Goal: Task Accomplishment & Management: Use online tool/utility

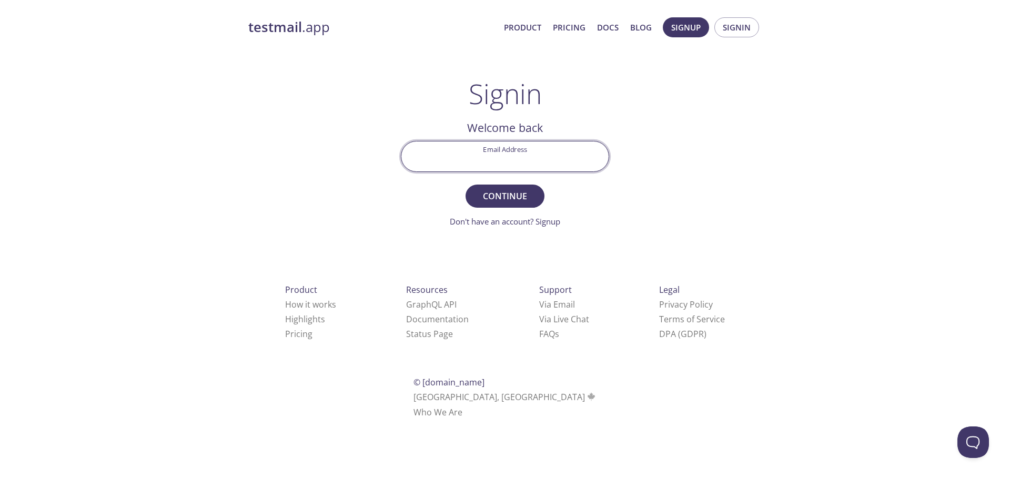
click at [493, 142] on input "Email Address" at bounding box center [505, 157] width 207 height 30
type input "[EMAIL_ADDRESS][DOMAIN_NAME]"
click at [735, 244] on div "testmail .app Product Pricing Docs Blog Signup Signin Signin Welcome back Email…" at bounding box center [505, 230] width 539 height 439
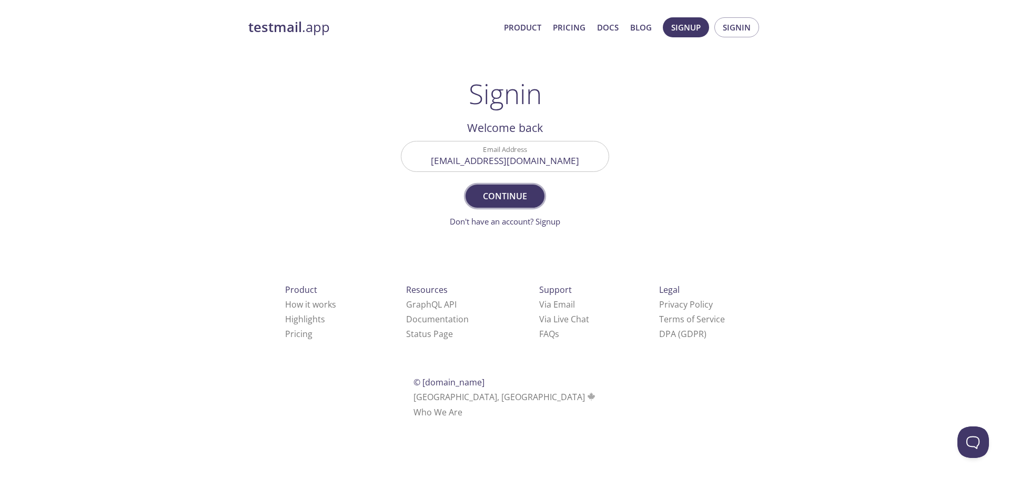
click at [520, 195] on span "Continue" at bounding box center [505, 196] width 56 height 15
click at [459, 148] on input "Signin Security Code" at bounding box center [505, 157] width 207 height 30
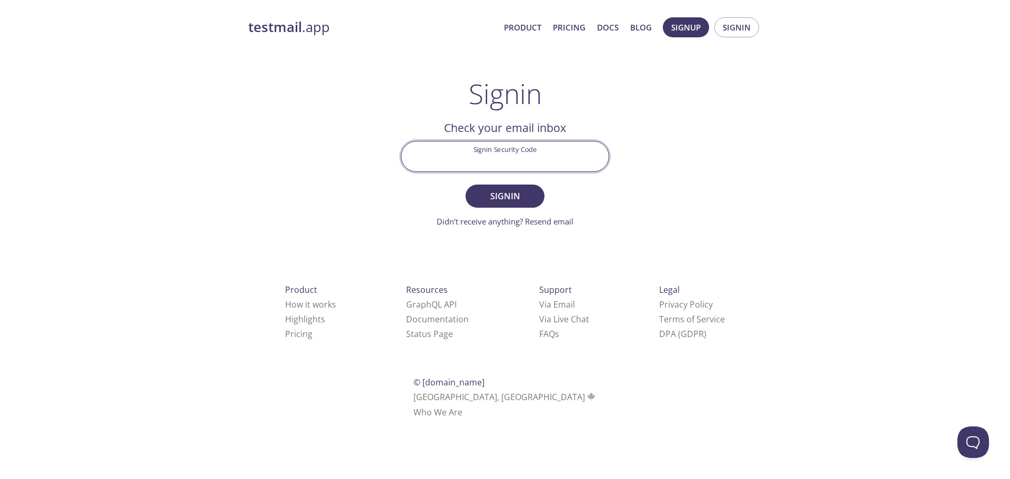
paste input "QTLQDX3"
type input "QTLQDX3"
click at [518, 200] on span "Signin" at bounding box center [505, 196] width 56 height 15
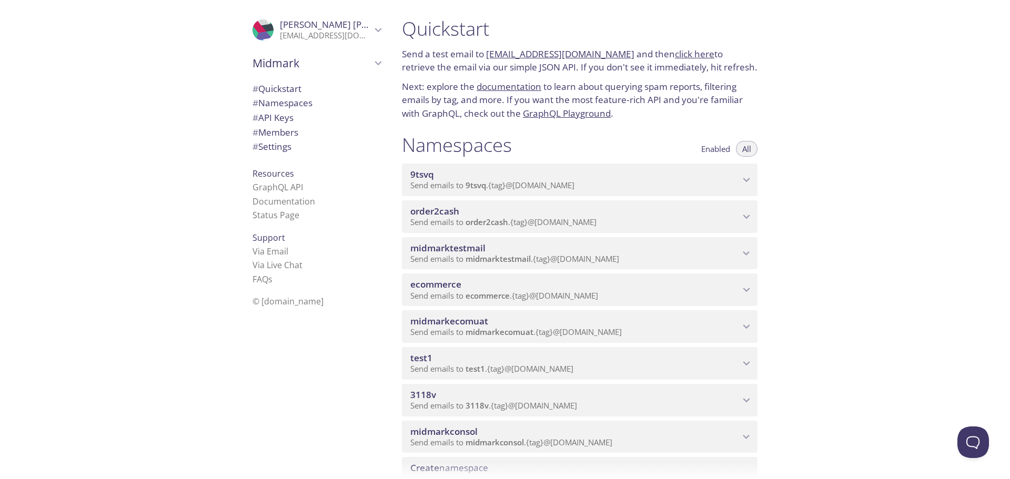
click at [466, 248] on span "midmarktestmail" at bounding box center [447, 248] width 75 height 12
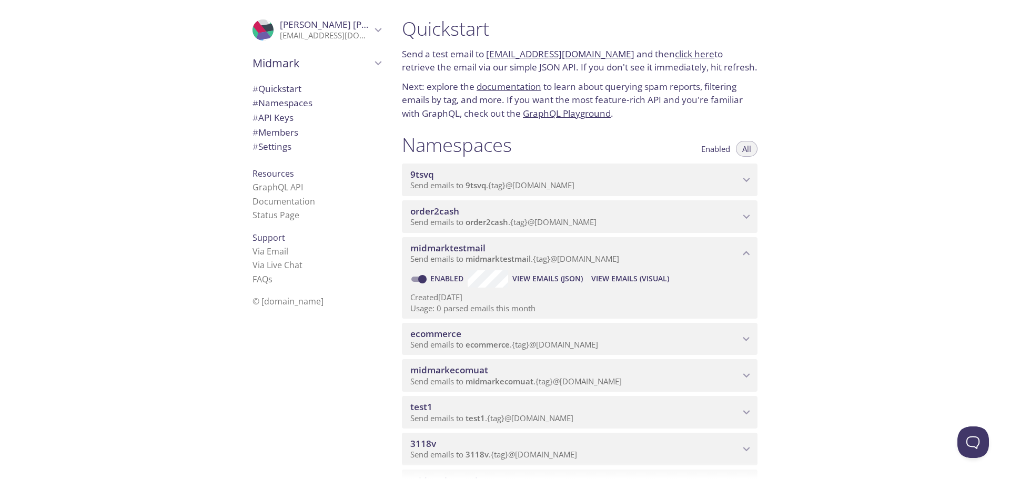
click at [428, 332] on span "ecommerce" at bounding box center [435, 334] width 51 height 12
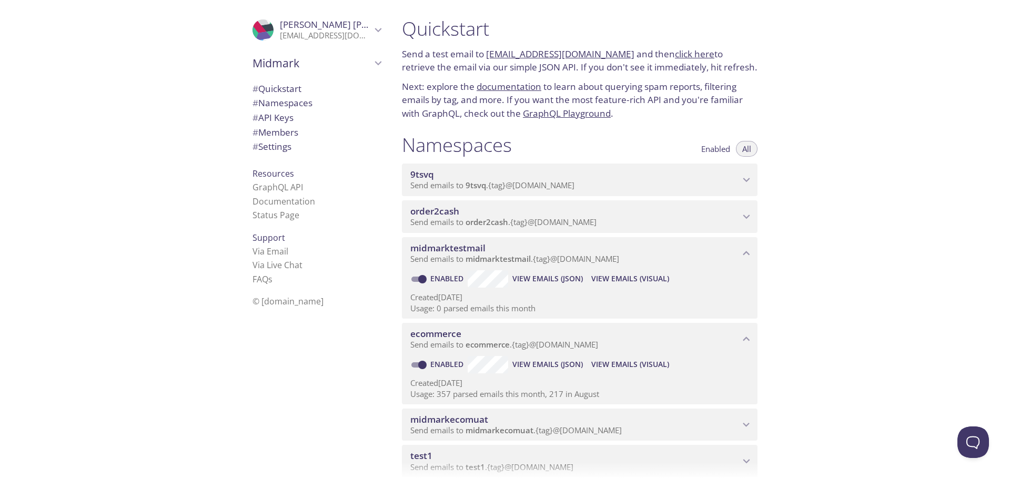
click at [456, 338] on span "ecommerce" at bounding box center [435, 334] width 51 height 12
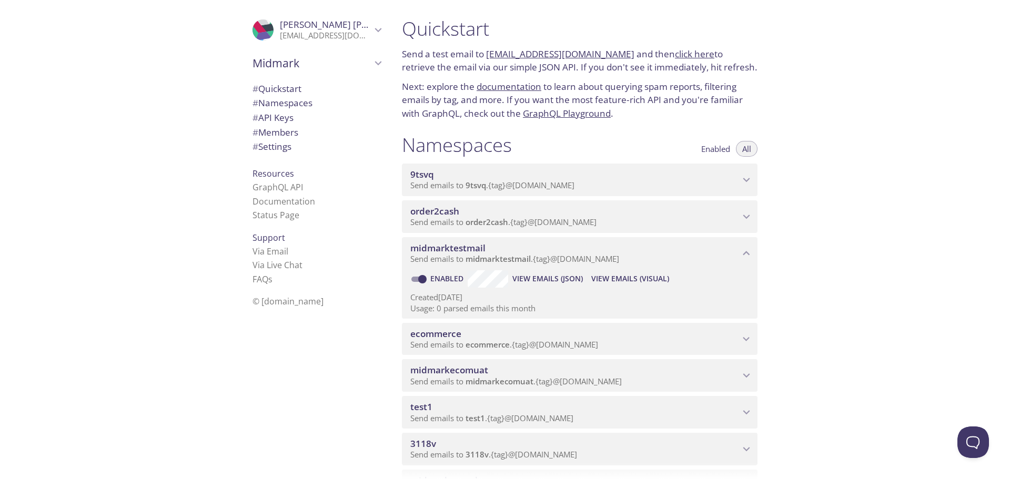
click at [456, 338] on span "ecommerce" at bounding box center [435, 334] width 51 height 12
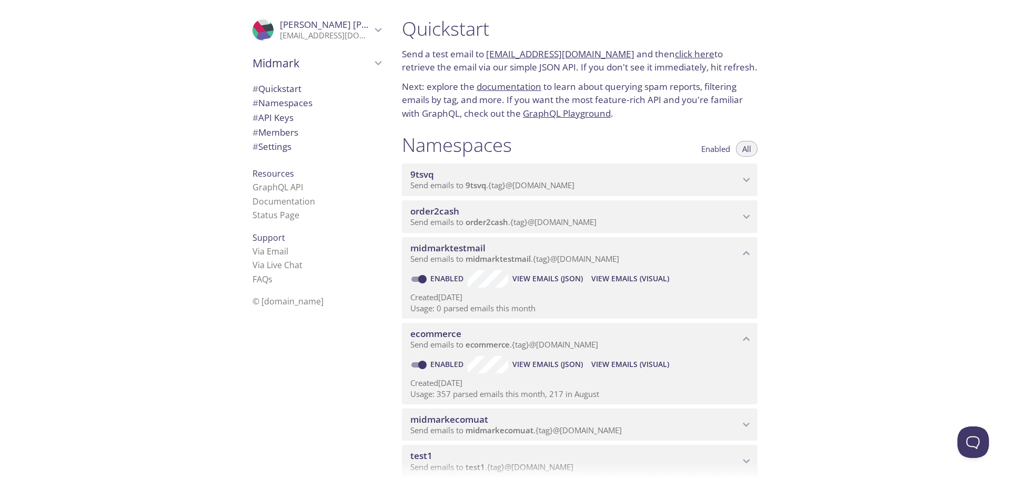
click at [455, 388] on p "Created [DATE]" at bounding box center [579, 383] width 339 height 11
click at [615, 362] on span "View Emails (Visual)" at bounding box center [630, 364] width 78 height 13
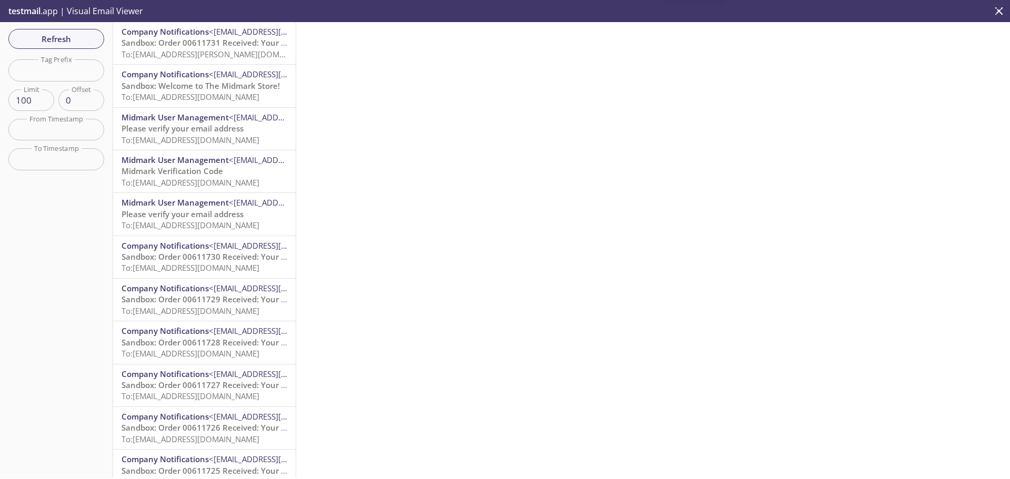
click at [218, 46] on span "Sandbox: Order 00611731 Received: Your order is being processed!" at bounding box center [248, 42] width 253 height 11
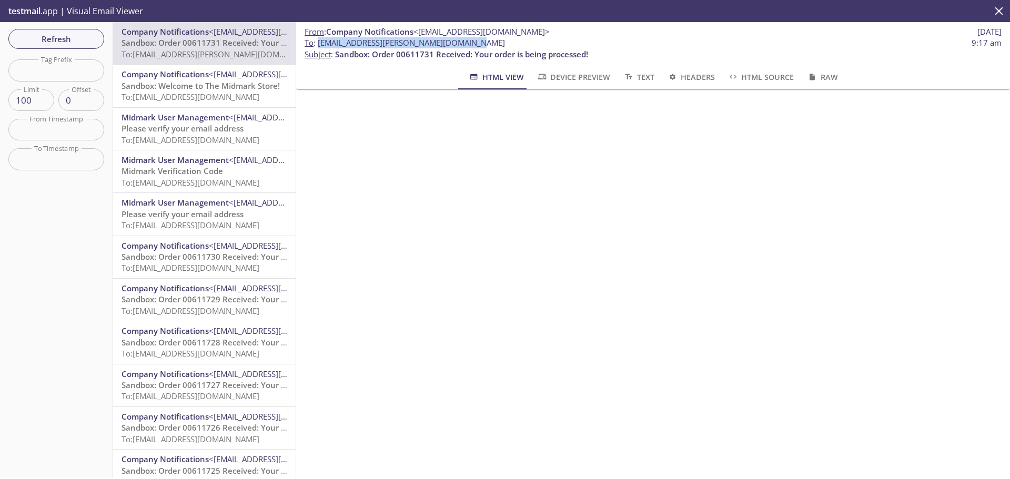
drag, startPoint x: 479, startPoint y: 43, endPoint x: 318, endPoint y: 44, distance: 160.5
click at [318, 44] on span "To : [EMAIL_ADDRESS][PERSON_NAME][DOMAIN_NAME] 9:17 am" at bounding box center [653, 42] width 697 height 11
copy span "[EMAIL_ADDRESS][PERSON_NAME][DOMAIN_NAME]"
